Goal: Register for event/course

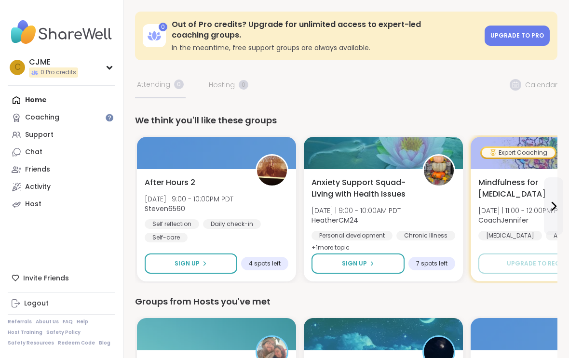
click at [57, 98] on div "Home Coaching Support Chat Friends Activity Host" at bounding box center [62, 153] width 108 height 122
click at [57, 97] on div "Home Coaching Support Chat Friends Activity Host" at bounding box center [62, 153] width 108 height 122
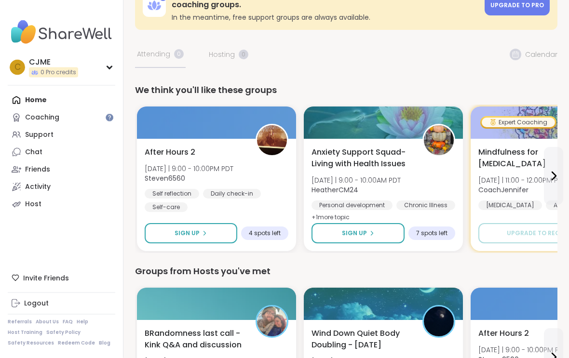
scroll to position [34, 0]
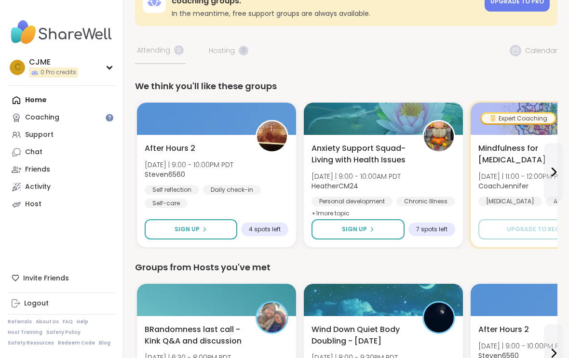
click at [56, 99] on div "Home Coaching Support Chat Friends Activity Host" at bounding box center [62, 153] width 108 height 122
click at [51, 101] on div "Home Coaching Support Chat Friends Activity Host" at bounding box center [62, 153] width 108 height 122
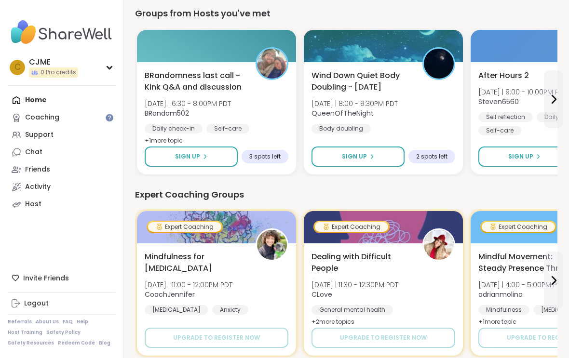
scroll to position [0, 0]
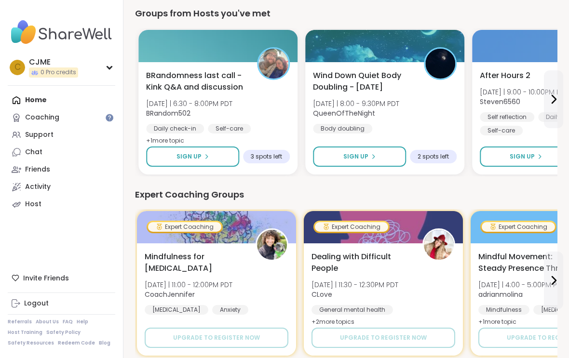
click at [258, 114] on div "BRandomness last call -Kink Q&A and discussion [DATE] | 6:30 - 8:00PM PDT BRand…" at bounding box center [218, 108] width 144 height 77
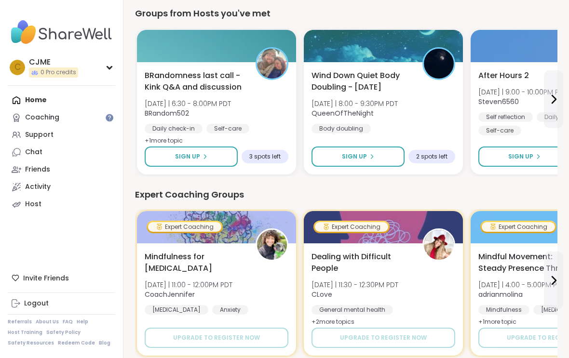
click at [265, 127] on div "Daily check-in Self-care General mental health" at bounding box center [217, 135] width 144 height 23
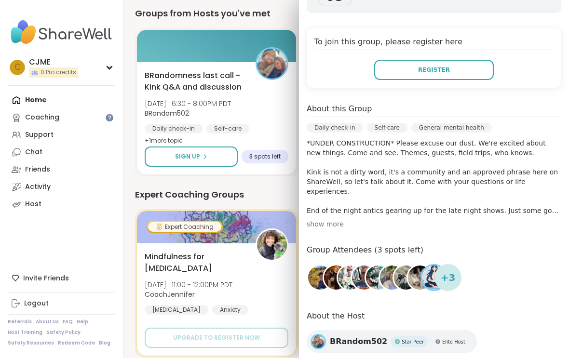
scroll to position [192, 0]
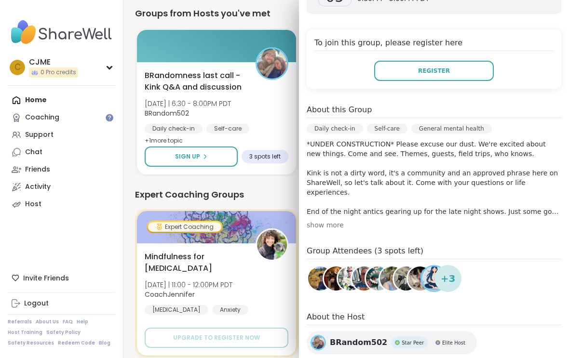
click at [456, 67] on button "Register" at bounding box center [434, 71] width 120 height 20
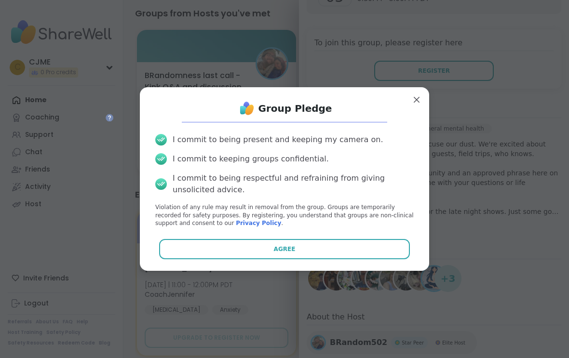
click at [369, 251] on button "Agree" at bounding box center [284, 249] width 251 height 20
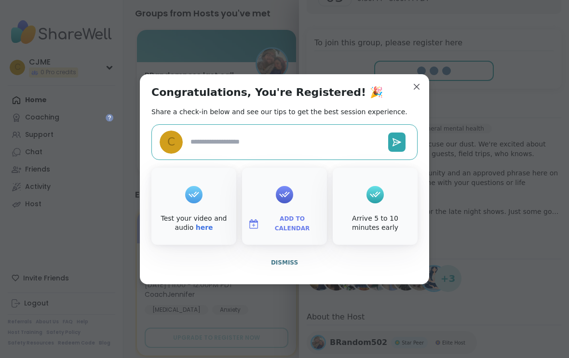
type textarea "*"
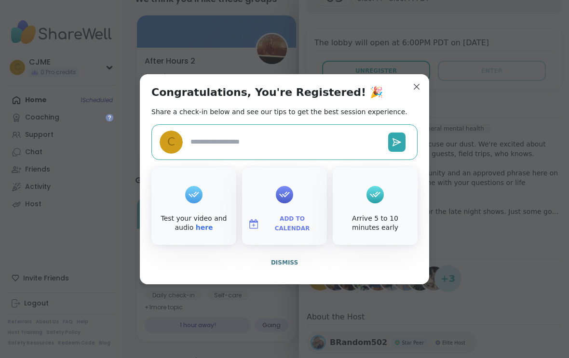
click at [293, 266] on span "Dismiss" at bounding box center [284, 263] width 27 height 7
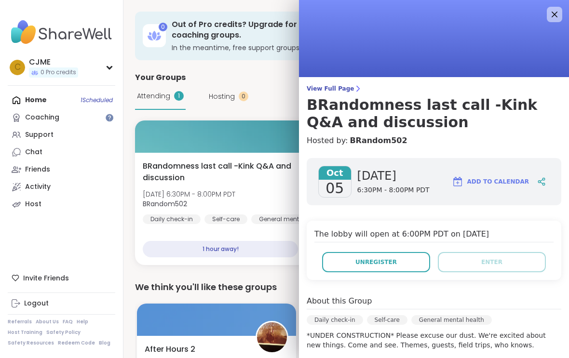
scroll to position [-1, 0]
